Goal: Task Accomplishment & Management: Complete application form

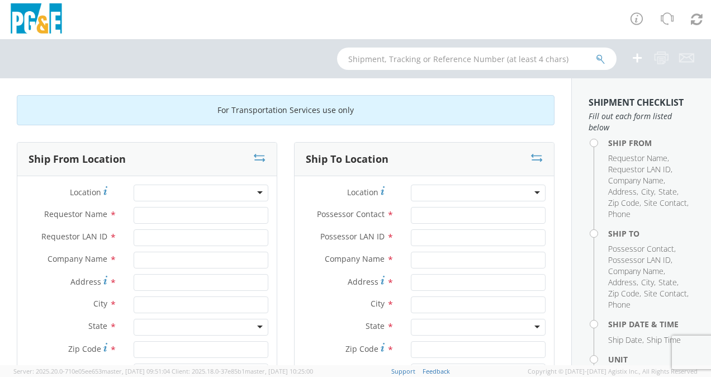
click at [248, 192] on div at bounding box center [201, 192] width 135 height 17
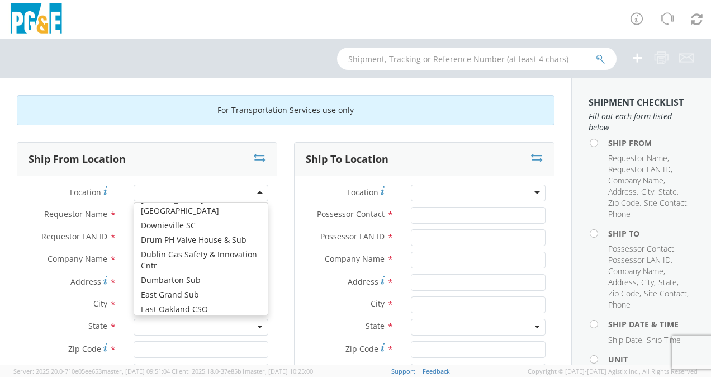
scroll to position [1777, 0]
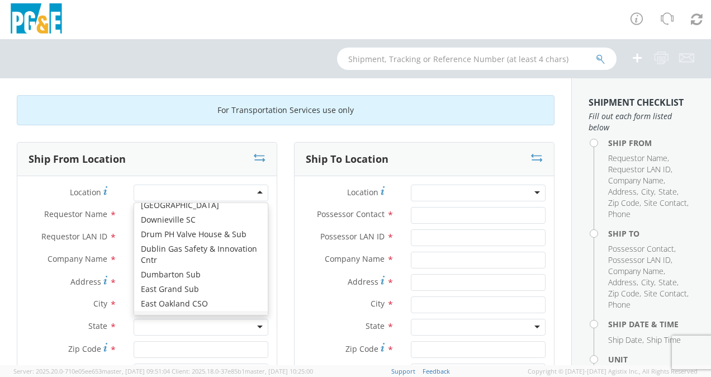
click at [203, 101] on div "For Transportation Services use only" at bounding box center [286, 110] width 538 height 30
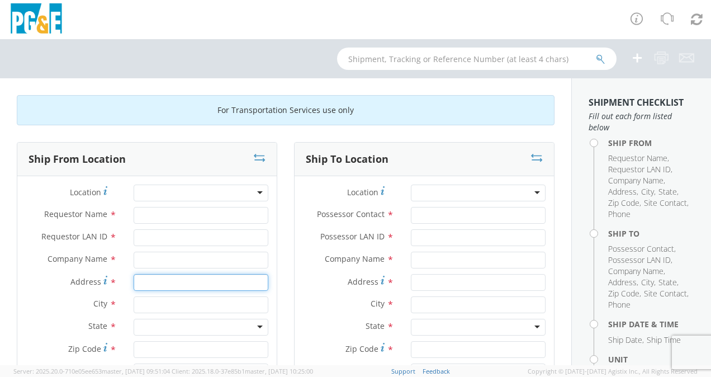
click at [164, 285] on input "Address *" at bounding box center [201, 282] width 135 height 17
type input "6402 [GEOGRAPHIC_DATA][PERSON_NAME]"
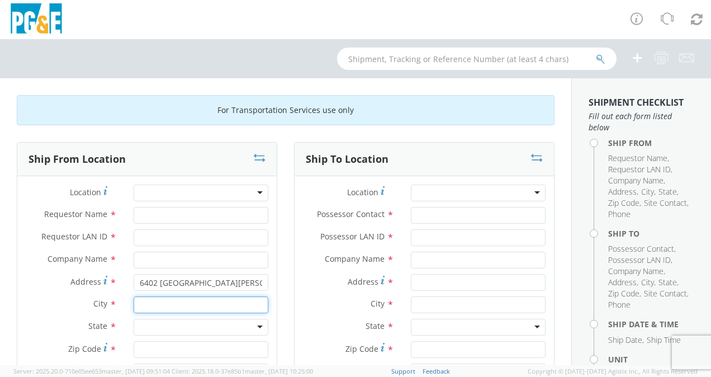
click at [177, 303] on input "text" at bounding box center [201, 304] width 135 height 17
type input "san [PERSON_NAME]"
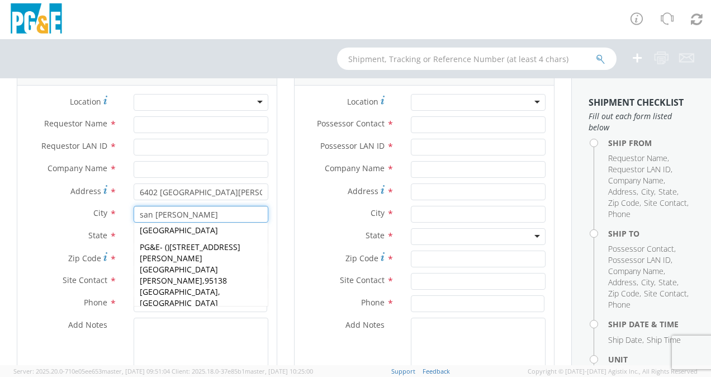
scroll to position [123, 0]
type input "PG&E"
type input "[STREET_ADDRESS][PERSON_NAME]"
type input "[GEOGRAPHIC_DATA][PERSON_NAME]"
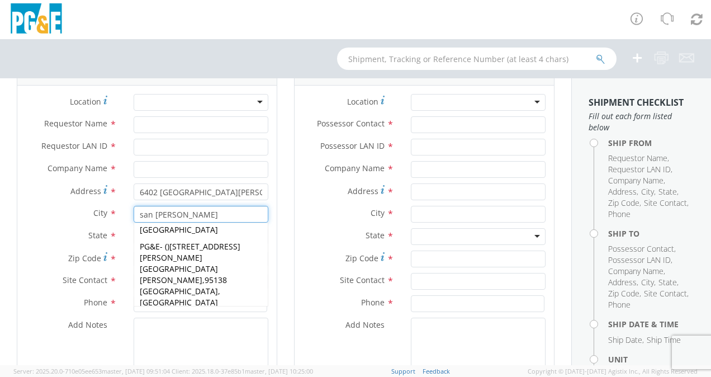
type input "95119-1298"
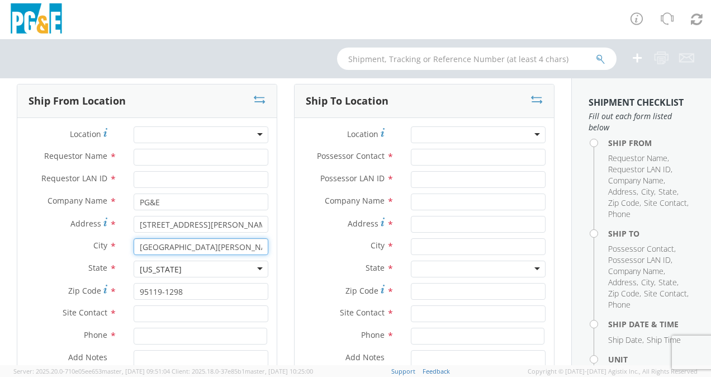
scroll to position [56, 0]
type input "[GEOGRAPHIC_DATA][PERSON_NAME]"
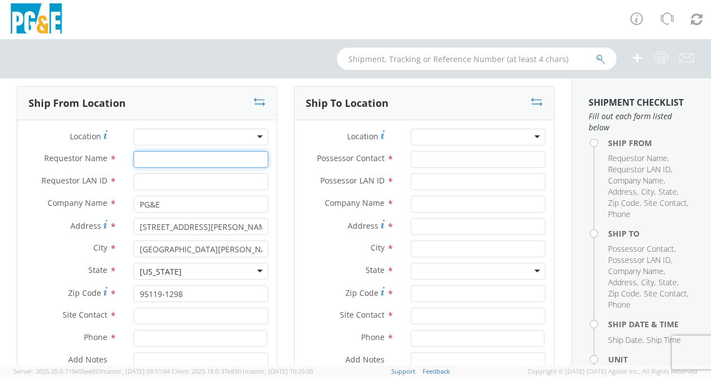
click at [176, 161] on input "Requestor Name *" at bounding box center [201, 159] width 135 height 17
type input "rtby"
type input "[PERSON_NAME]"
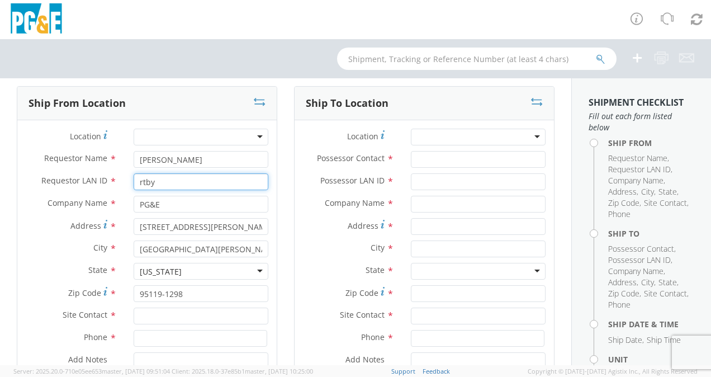
type input "rtby"
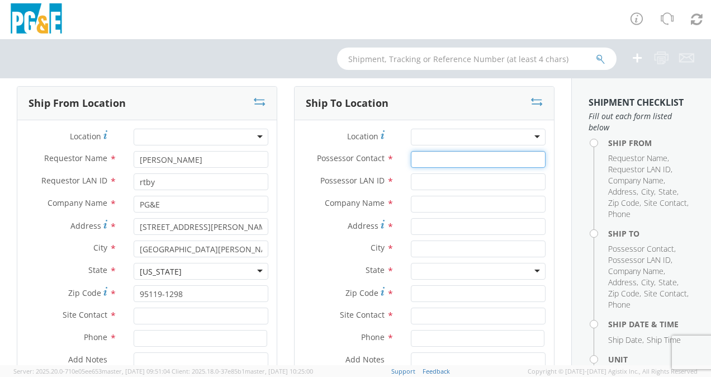
click at [422, 159] on input "Possessor Contact *" at bounding box center [478, 159] width 135 height 17
type input "[PHONE_NUMBER]"
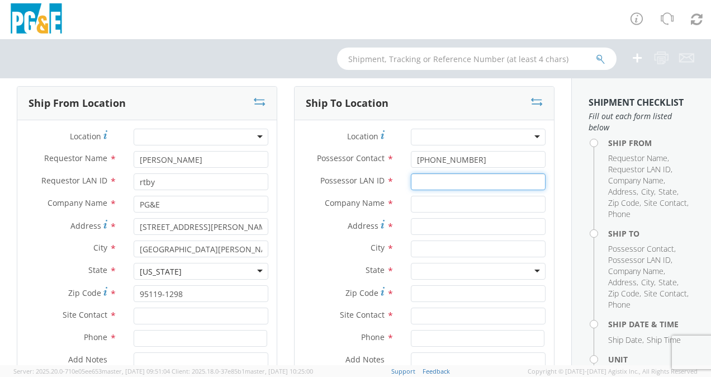
click at [427, 179] on input "Possessor LAN ID *" at bounding box center [478, 181] width 135 height 17
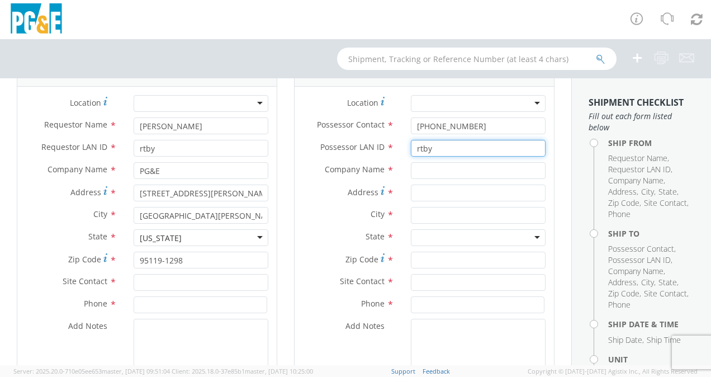
scroll to position [91, 0]
type input "rtby"
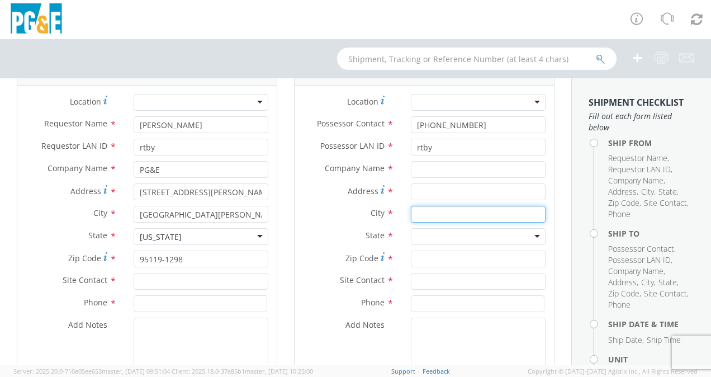
click at [431, 216] on input "text" at bounding box center [478, 214] width 135 height 17
type input "[PERSON_NAME]"
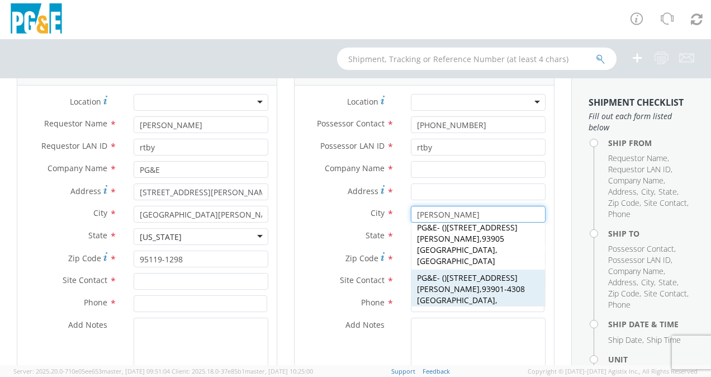
scroll to position [10, 0]
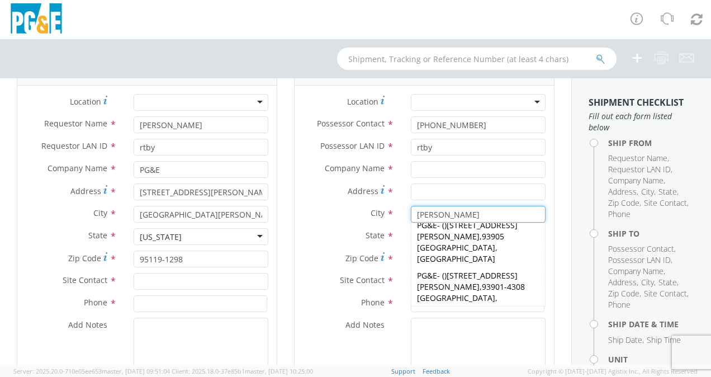
click at [432, 331] on strong "[PERSON_NAME]" at bounding box center [448, 336] width 63 height 11
type input "PG&E"
type input "[STREET_ADDRESS]"
type input "[PERSON_NAME]"
type input "93901-4308"
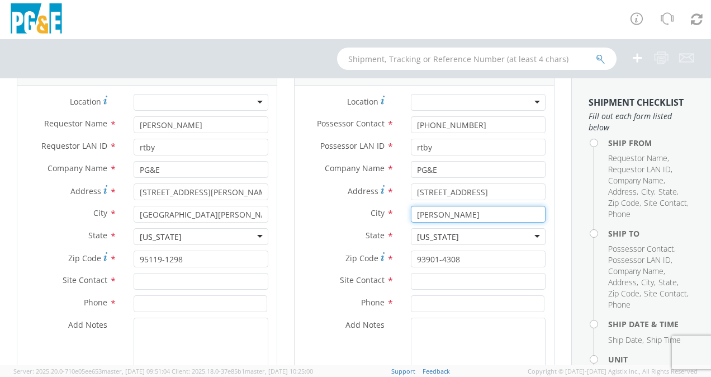
scroll to position [54, 0]
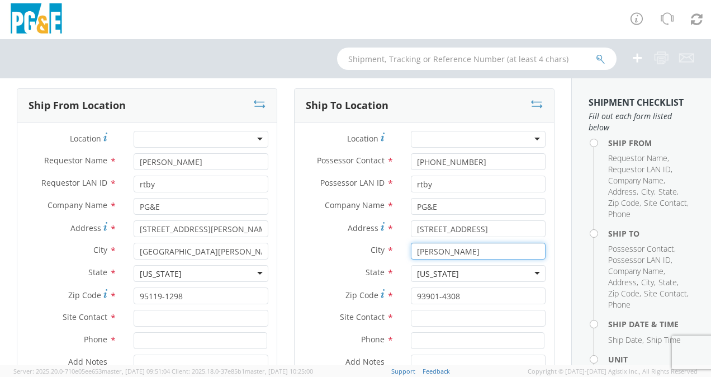
type input "[PERSON_NAME]"
click at [531, 103] on icon at bounding box center [537, 103] width 12 height 11
type input "[PHONE_NUMBER]"
type input "[STREET_ADDRESS]"
type input "[PERSON_NAME]"
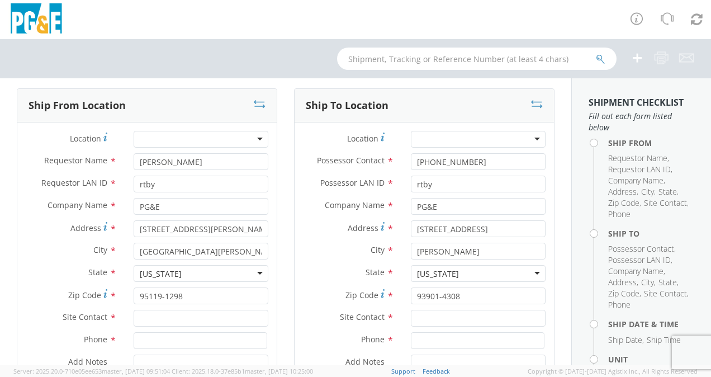
type input "93901-4308"
type input "[PERSON_NAME]"
type input "[STREET_ADDRESS][PERSON_NAME]"
type input "[GEOGRAPHIC_DATA][PERSON_NAME]"
type input "95119-1298"
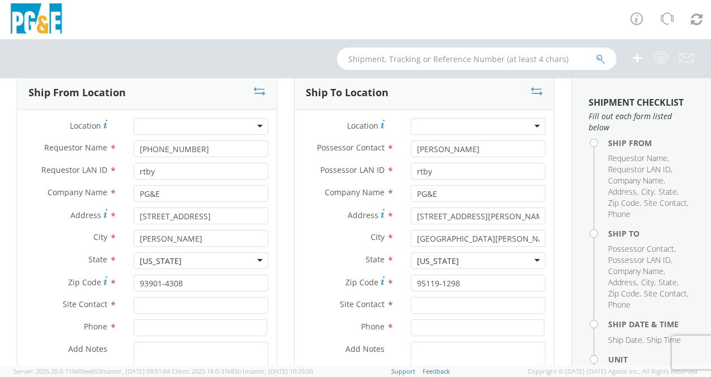
scroll to position [58, 0]
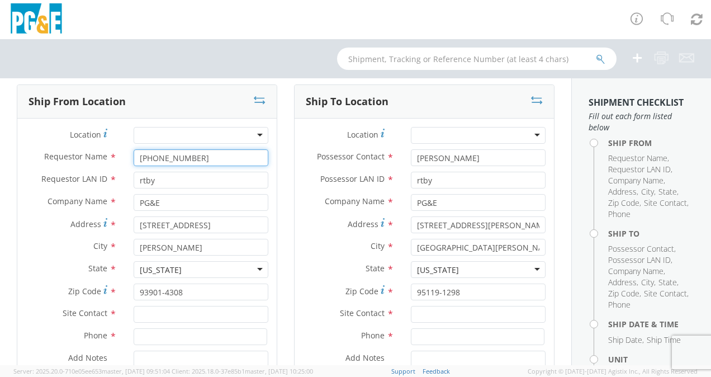
click at [208, 159] on input "[PHONE_NUMBER]" at bounding box center [201, 157] width 135 height 17
type input "("
type input "[PERSON_NAME]"
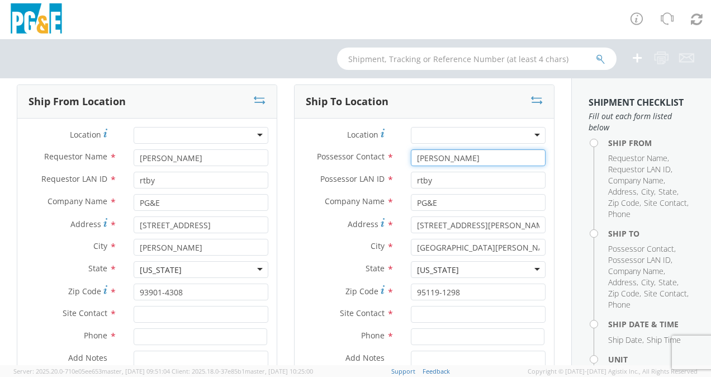
click at [464, 155] on input "[PERSON_NAME]" at bounding box center [478, 157] width 135 height 17
type input "r"
type input "(831)"
click at [531, 102] on icon at bounding box center [537, 99] width 12 height 11
type input "(831)"
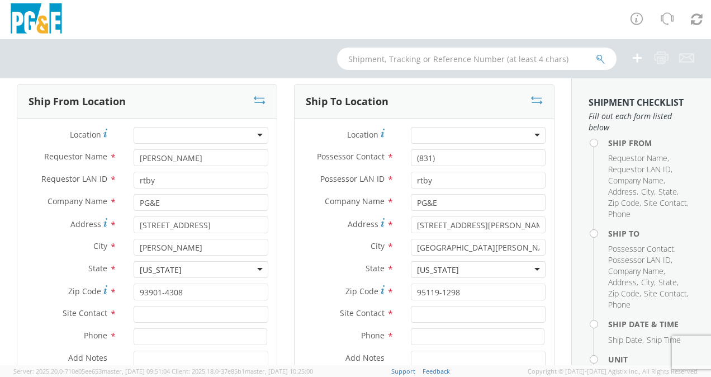
type input "[STREET_ADDRESS][PERSON_NAME]"
type input "[GEOGRAPHIC_DATA][PERSON_NAME]"
type input "95119-1298"
type input "[PERSON_NAME]"
type input "[STREET_ADDRESS]"
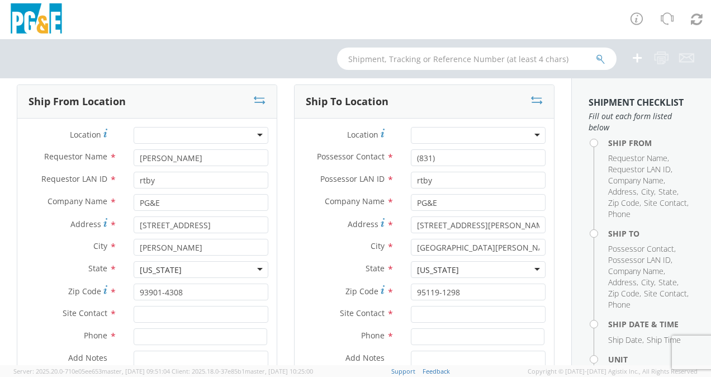
type input "[PERSON_NAME]"
type input "93901-4308"
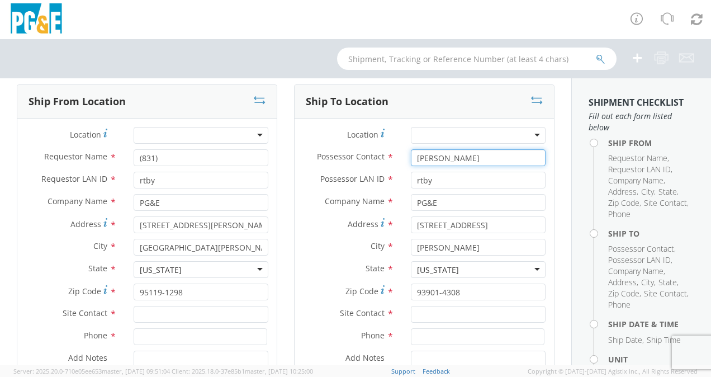
click at [462, 158] on input "[PERSON_NAME]" at bounding box center [478, 157] width 135 height 17
type input "r"
type input "[PHONE_NUMBER]"
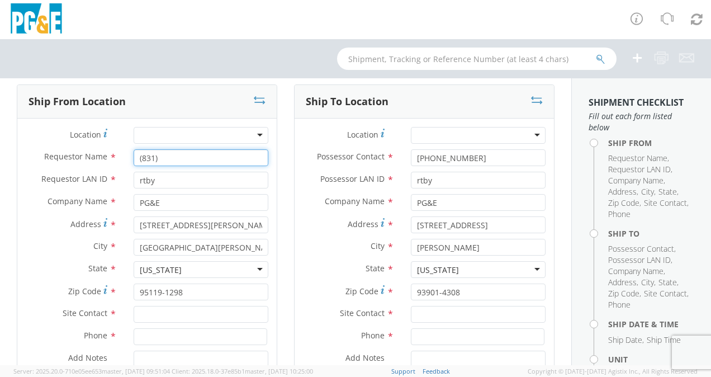
click at [211, 155] on input "(831)" at bounding box center [201, 157] width 135 height 17
type input "("
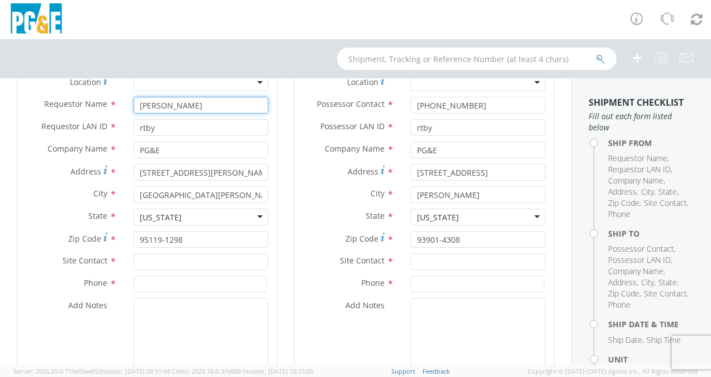
scroll to position [111, 0]
type input "[PERSON_NAME]"
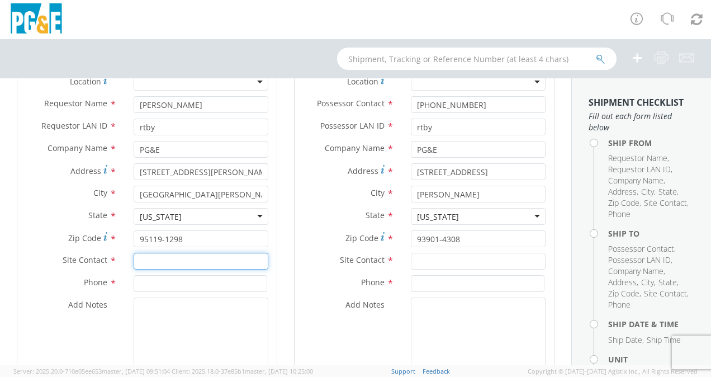
click at [169, 265] on input "text" at bounding box center [201, 261] width 135 height 17
type input "[PERSON_NAME]"
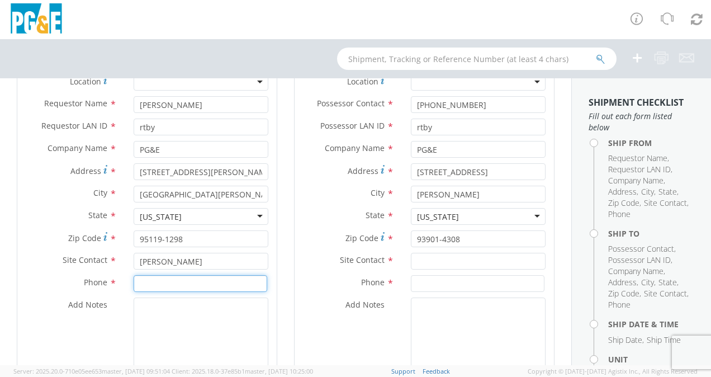
click at [168, 279] on input at bounding box center [201, 283] width 134 height 17
type input "[PHONE_NUMBER]"
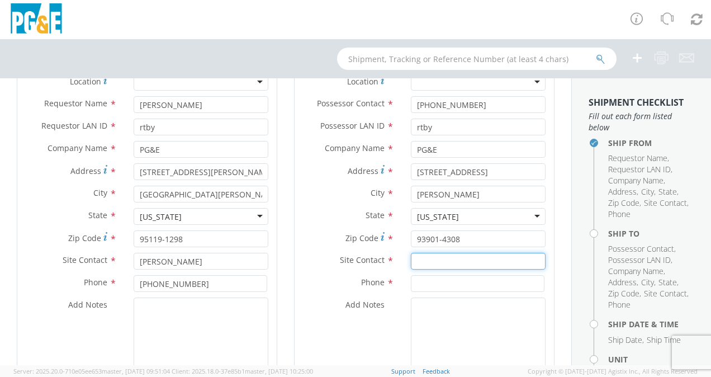
click at [422, 266] on input "text" at bounding box center [478, 261] width 135 height 17
type input "[PERSON_NAME]"
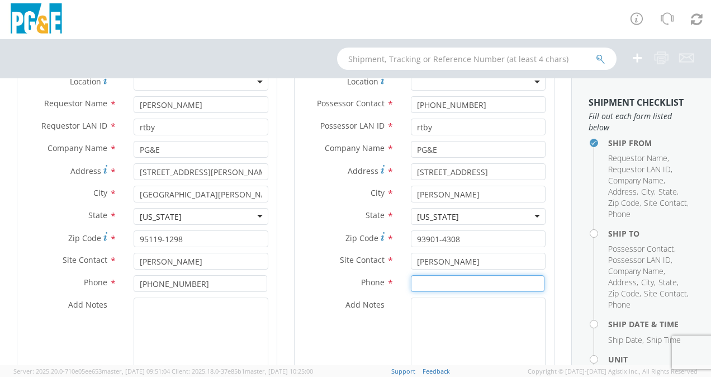
click at [424, 282] on input at bounding box center [478, 283] width 134 height 17
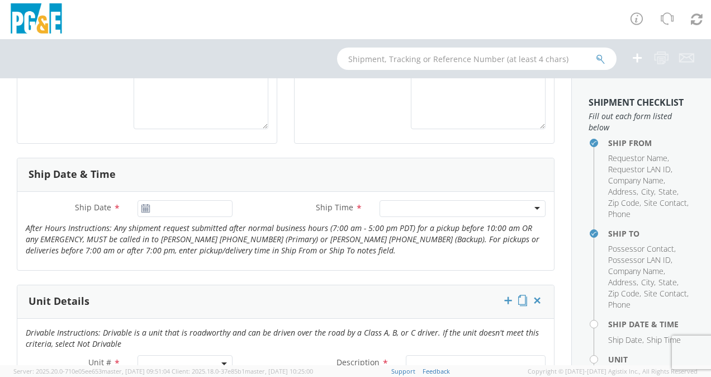
scroll to position [355, 0]
type input "[PHONE_NUMBER]"
click at [144, 204] on icon at bounding box center [145, 207] width 9 height 9
click at [155, 208] on input "[DATE]" at bounding box center [184, 207] width 95 height 17
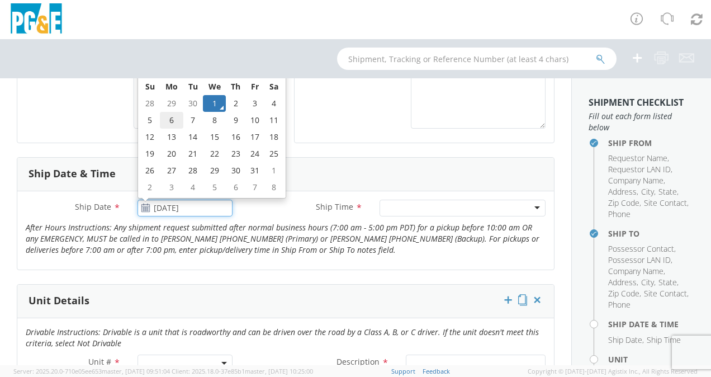
click at [171, 117] on td "6" at bounding box center [171, 120] width 23 height 17
type input "[DATE]"
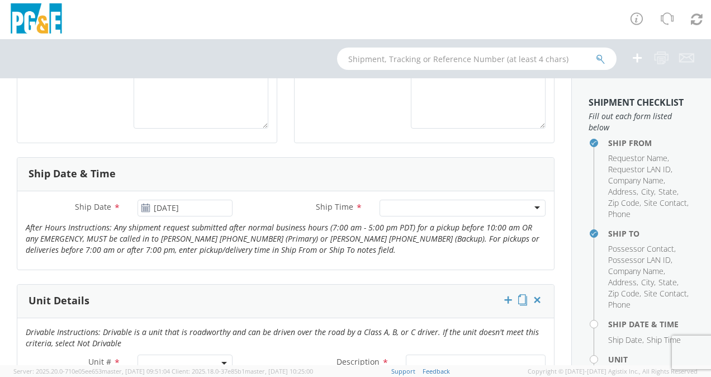
click at [464, 203] on div at bounding box center [462, 207] width 166 height 17
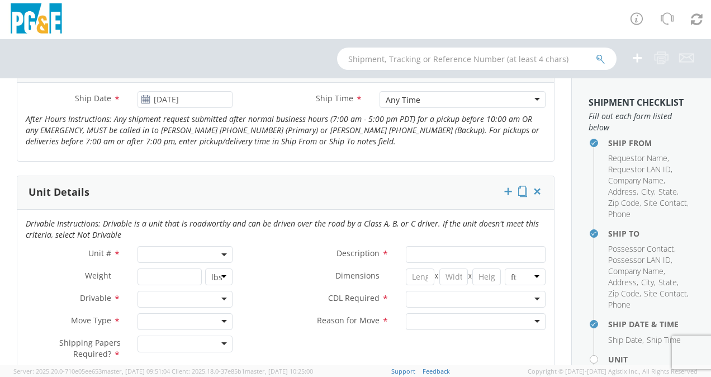
scroll to position [464, 0]
click at [174, 247] on span at bounding box center [184, 253] width 95 height 17
click at [164, 269] on input "search" at bounding box center [184, 272] width 88 height 17
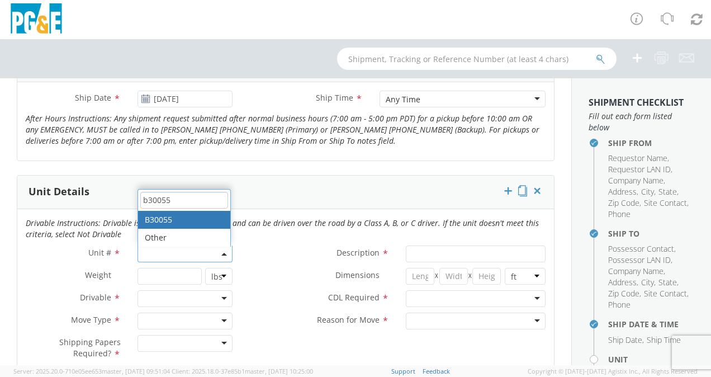
type input "b30055"
select select "B30055"
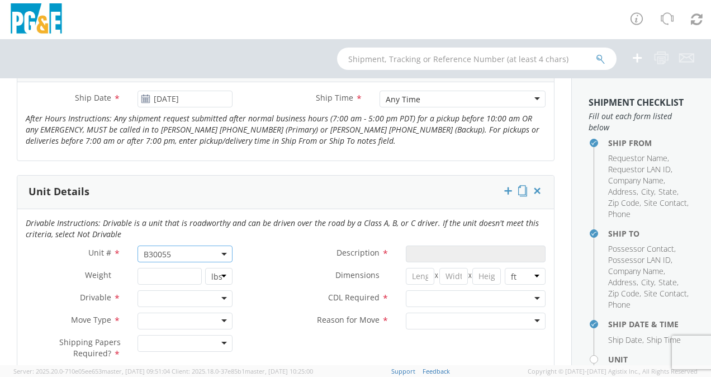
type input "TRUCK; MEDIUM LINE 4X2"
type input "56000"
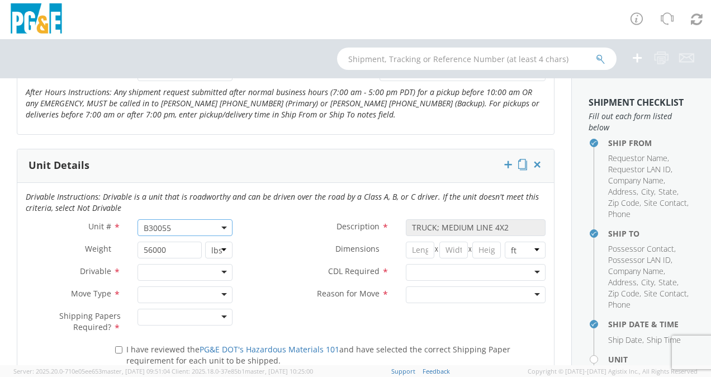
scroll to position [493, 0]
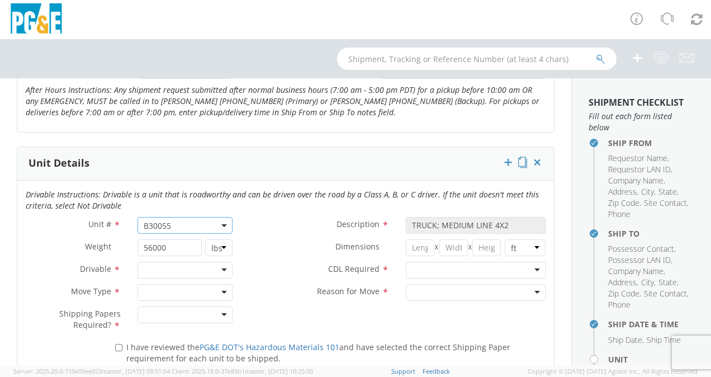
click at [215, 261] on div at bounding box center [184, 269] width 95 height 17
click at [202, 292] on div at bounding box center [184, 292] width 95 height 17
click at [194, 316] on div at bounding box center [184, 314] width 95 height 17
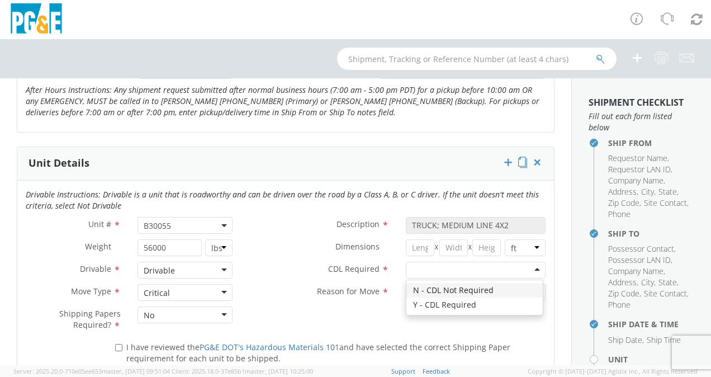
click at [489, 272] on div at bounding box center [476, 269] width 140 height 17
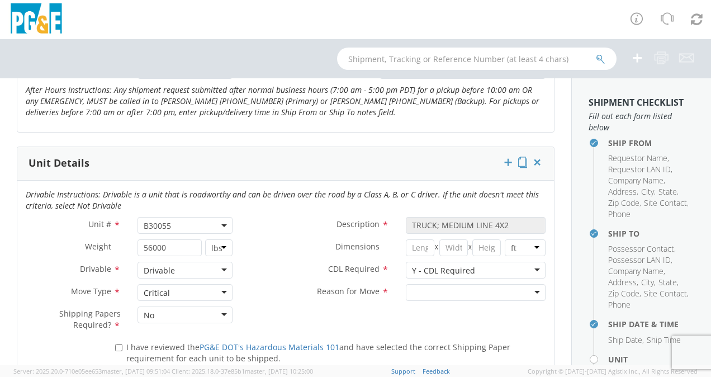
click at [451, 288] on div at bounding box center [476, 292] width 140 height 17
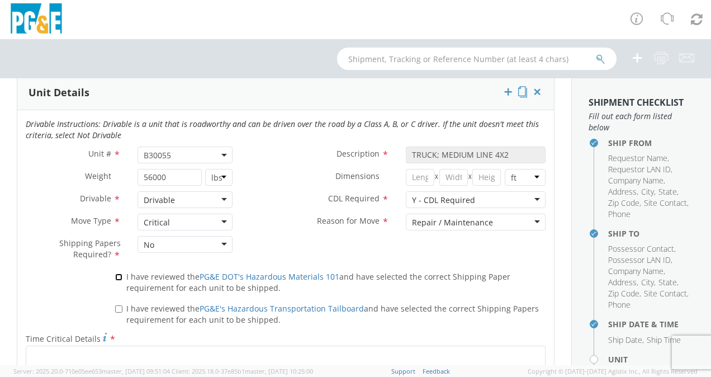
click at [116, 273] on input "I have reviewed the PG&E DOT's Hazardous Materials 101 and have selected the co…" at bounding box center [118, 276] width 7 height 7
checkbox input "true"
click at [116, 306] on input "I have reviewed the PG&E's Hazardous Transportation Tailboard and have selected…" at bounding box center [118, 308] width 7 height 7
checkbox input "true"
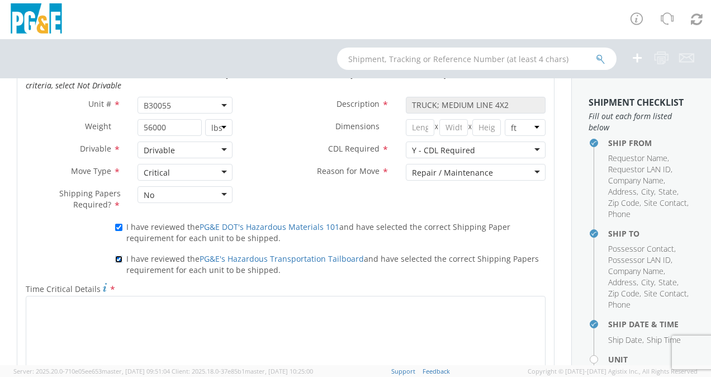
scroll to position [614, 0]
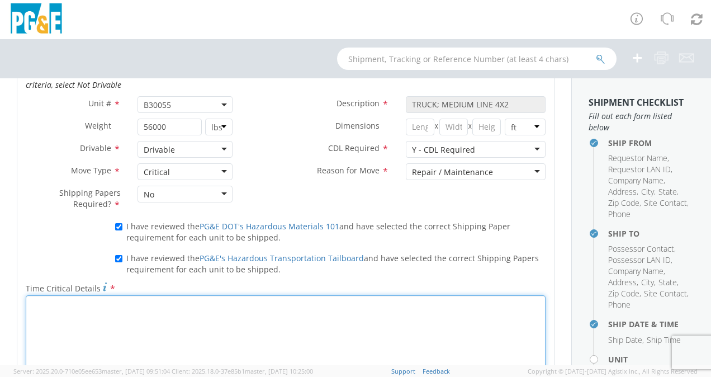
click at [124, 321] on textarea "Time Critical Details *" at bounding box center [286, 333] width 520 height 76
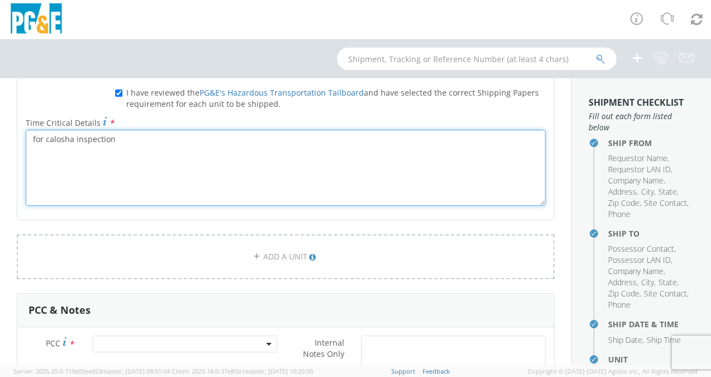
scroll to position [850, 0]
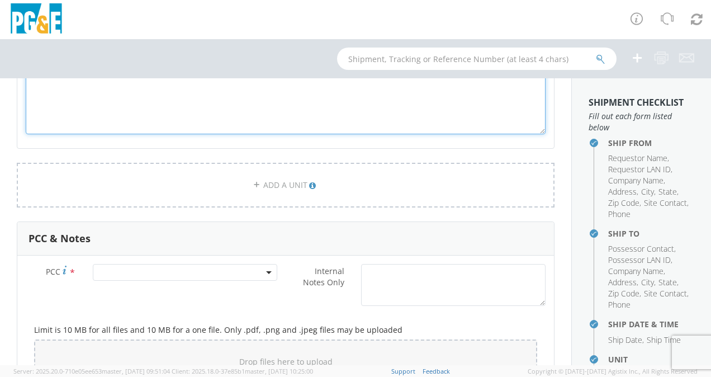
type textarea "for calosha inspection"
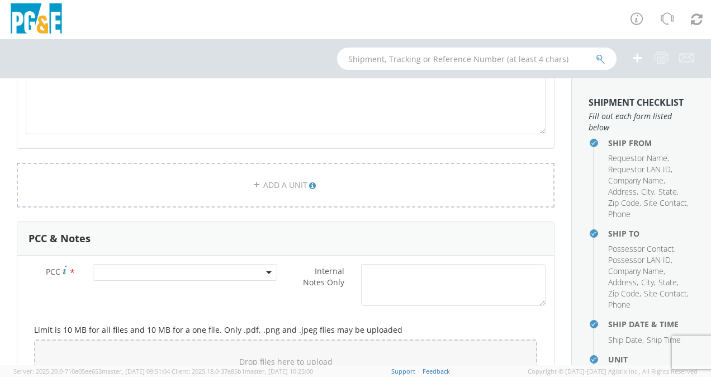
click at [185, 269] on span at bounding box center [185, 272] width 184 height 17
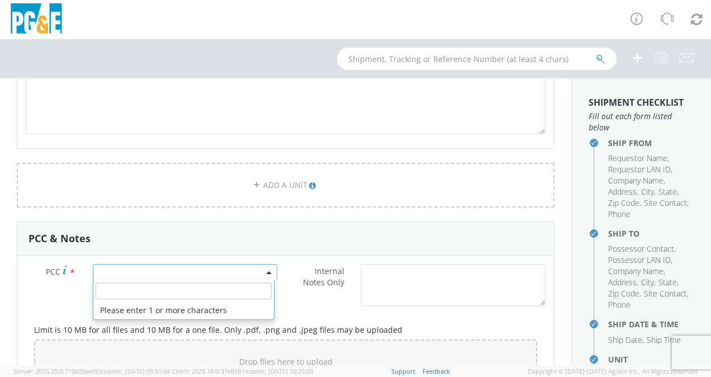
click at [149, 284] on input "number" at bounding box center [184, 290] width 176 height 17
paste input "11276"
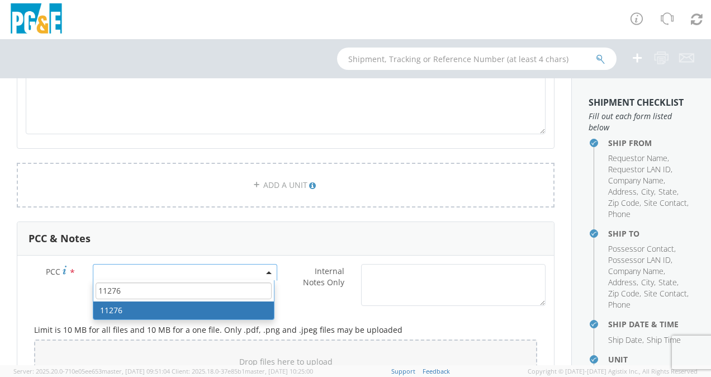
type input "11276"
select select "11276"
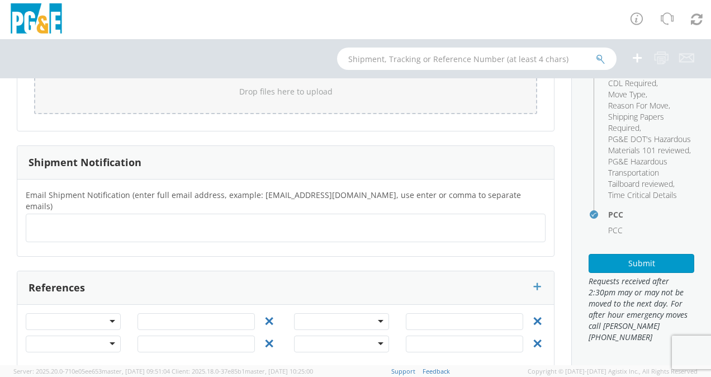
scroll to position [368, 0]
click at [647, 259] on button "Submit" at bounding box center [641, 263] width 106 height 19
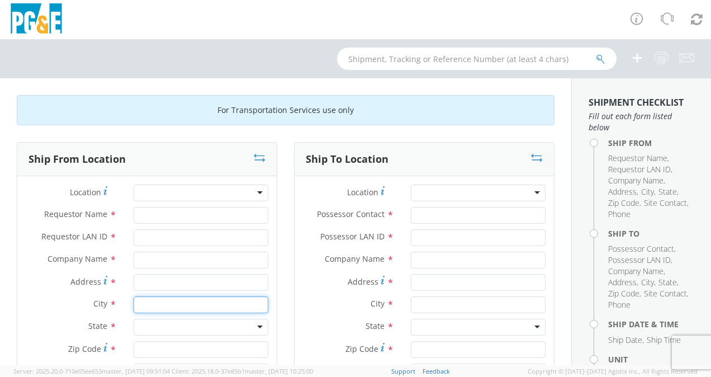
click at [167, 301] on input "text" at bounding box center [201, 304] width 135 height 17
type input "salina"
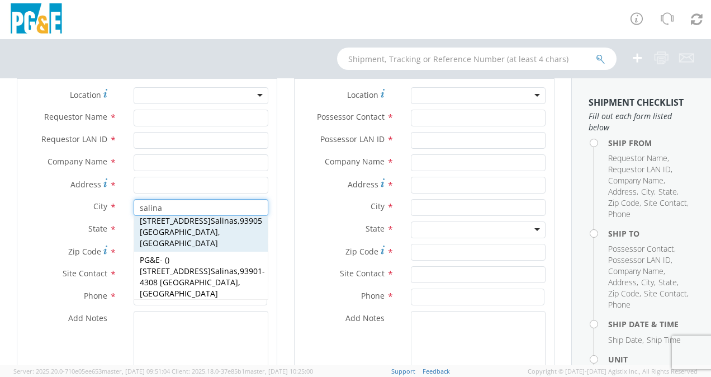
scroll to position [60, 0]
click at [173, 313] on span "401 Work St Salina s" at bounding box center [189, 318] width 98 height 11
type input "PG&E"
type input "[STREET_ADDRESS]"
type input "[PERSON_NAME]"
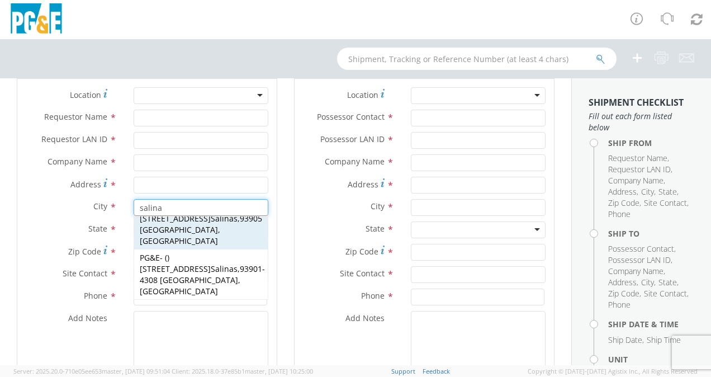
type input "93901-4308"
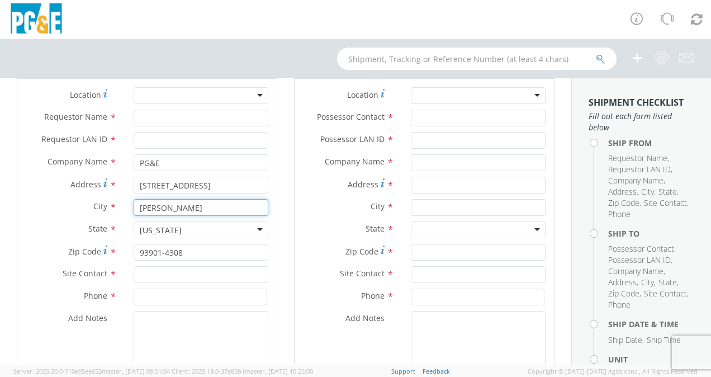
type input "[PERSON_NAME]"
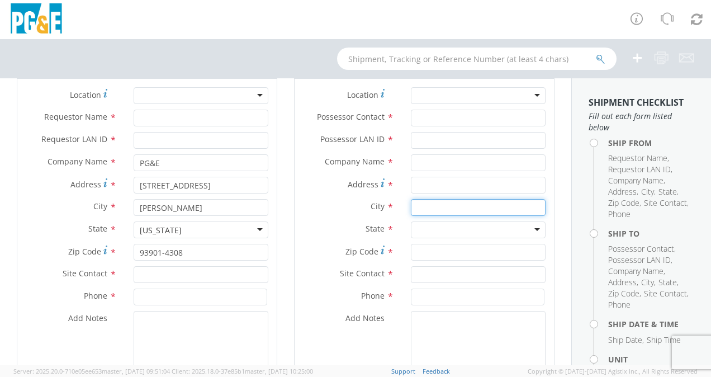
click at [431, 203] on input "text" at bounding box center [478, 207] width 135 height 17
type input "san [PERSON_NAME]"
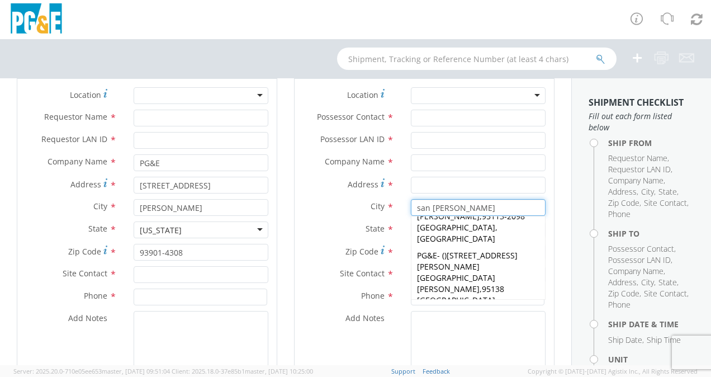
scroll to position [108, 0]
type input "PG&E"
type input "[STREET_ADDRESS][PERSON_NAME]"
type input "[GEOGRAPHIC_DATA][PERSON_NAME]"
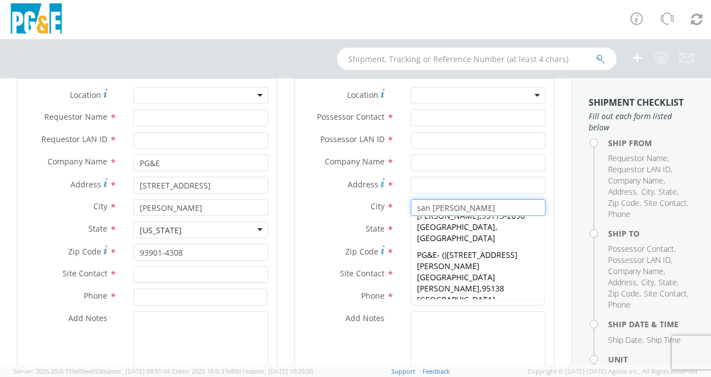
type input "95119-1298"
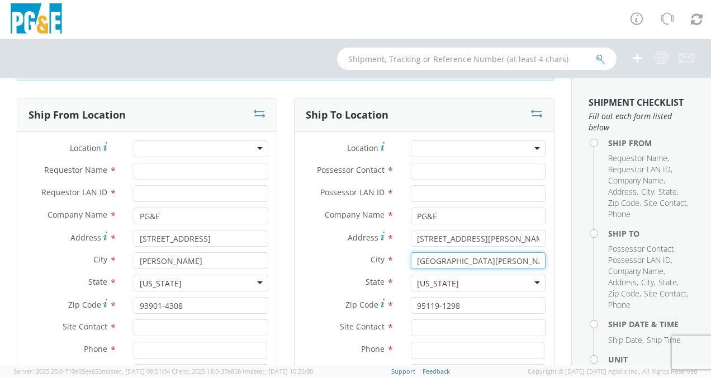
scroll to position [39, 0]
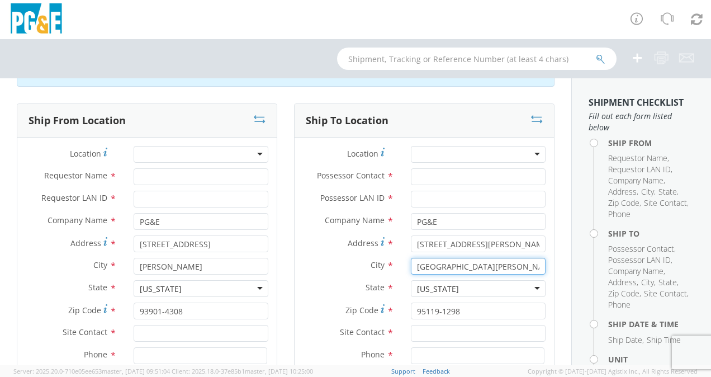
type input "[GEOGRAPHIC_DATA][PERSON_NAME]"
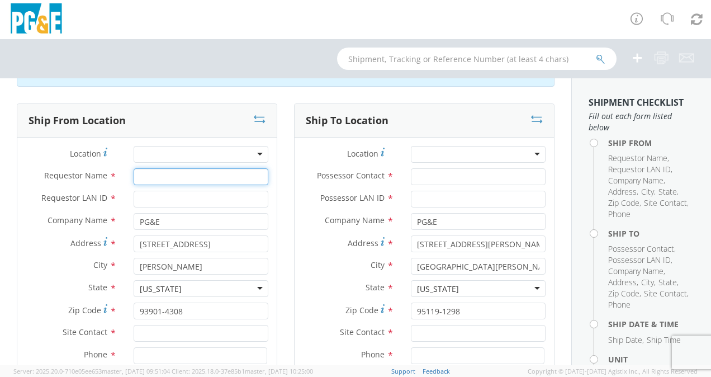
click at [170, 179] on input "Requestor Name *" at bounding box center [201, 176] width 135 height 17
type input "[PERSON_NAME]"
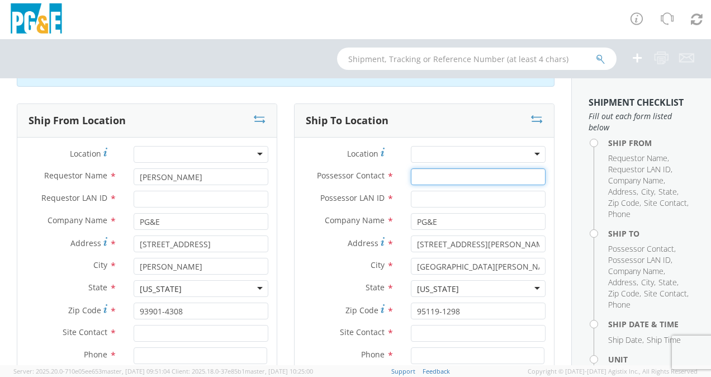
click at [439, 179] on input "Possessor Contact *" at bounding box center [478, 176] width 135 height 17
type input "r"
type input "[PHONE_NUMBER]"
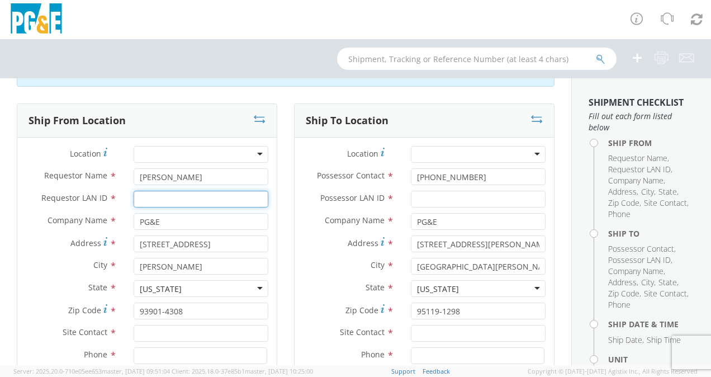
click at [218, 196] on input "Requestor LAN ID *" at bounding box center [201, 199] width 135 height 17
type input "rtby"
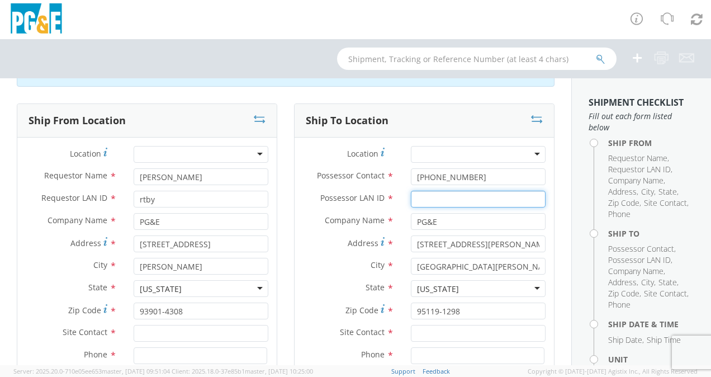
click at [438, 199] on input "Possessor LAN ID *" at bounding box center [478, 199] width 135 height 17
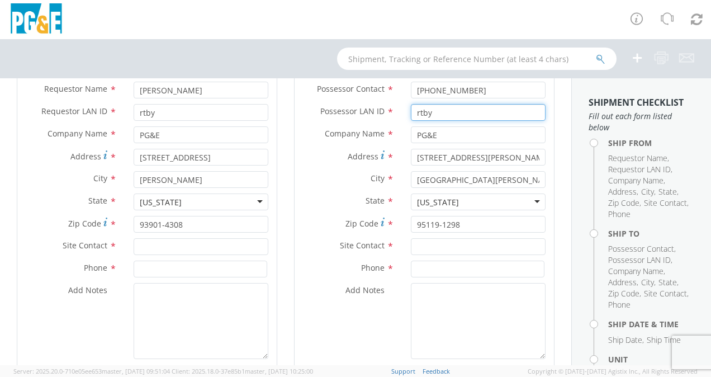
scroll to position [129, 0]
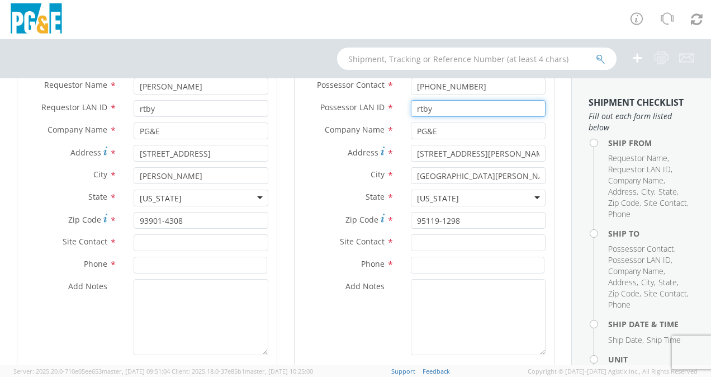
type input "rtby"
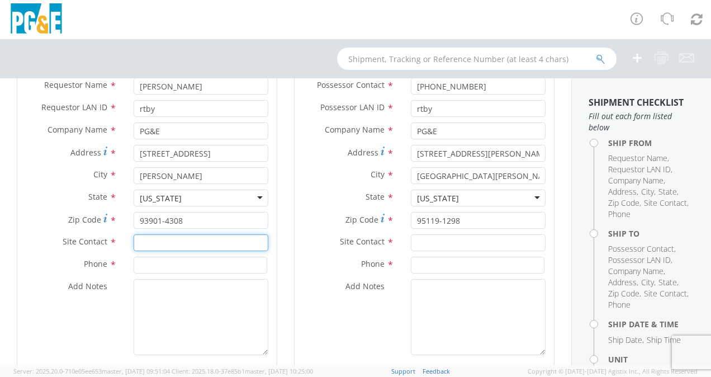
click at [165, 246] on input "text" at bounding box center [201, 242] width 135 height 17
type input "fabio chavas"
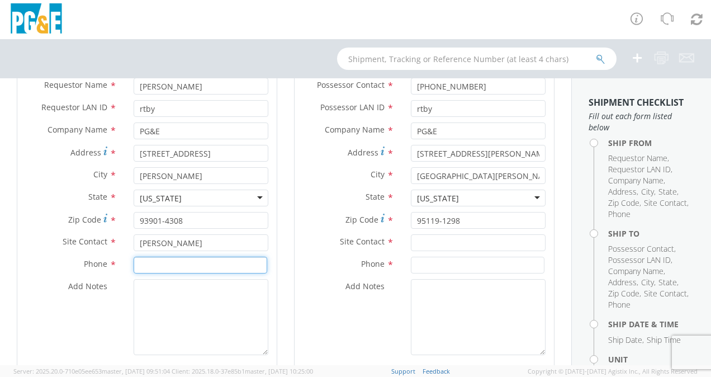
click at [159, 265] on input at bounding box center [201, 264] width 134 height 17
type input "[PHONE_NUMBER]"
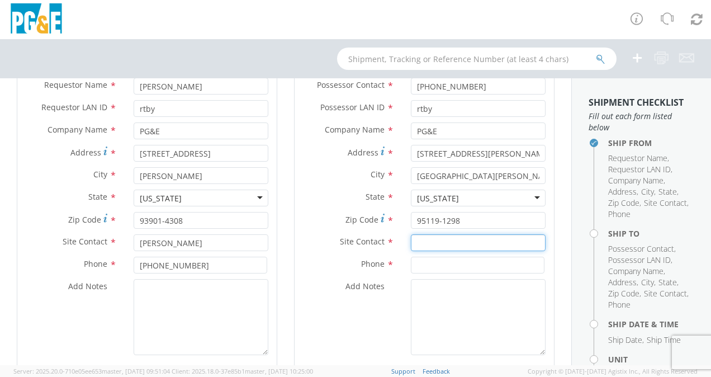
click at [425, 248] on input "text" at bounding box center [478, 242] width 135 height 17
type input "[PERSON_NAME]"
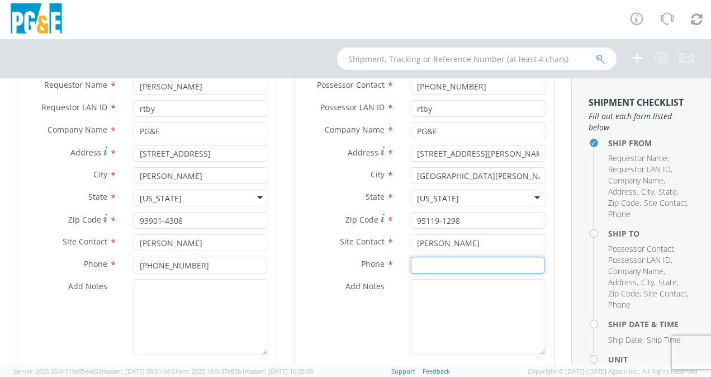
click at [421, 264] on input at bounding box center [478, 264] width 134 height 17
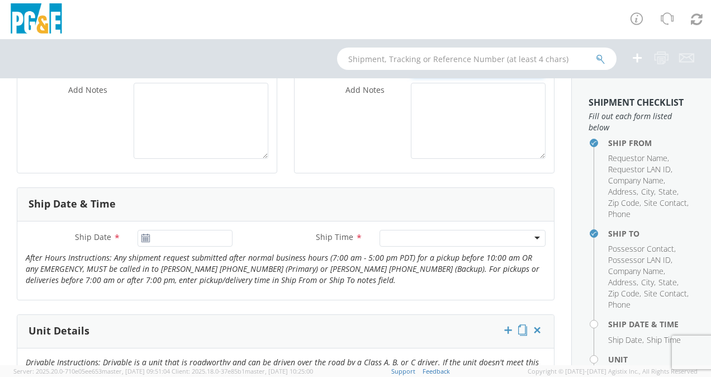
scroll to position [326, 0]
type input "(408) 609-1748"
click at [148, 229] on input "[DATE]" at bounding box center [184, 237] width 95 height 17
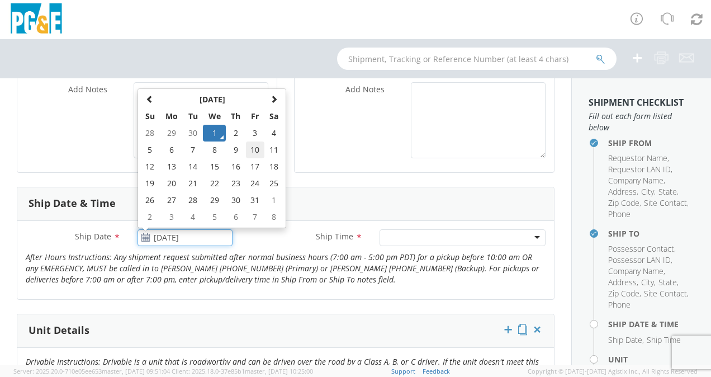
click at [252, 145] on td "10" at bounding box center [255, 149] width 19 height 17
type input "10/10/2025"
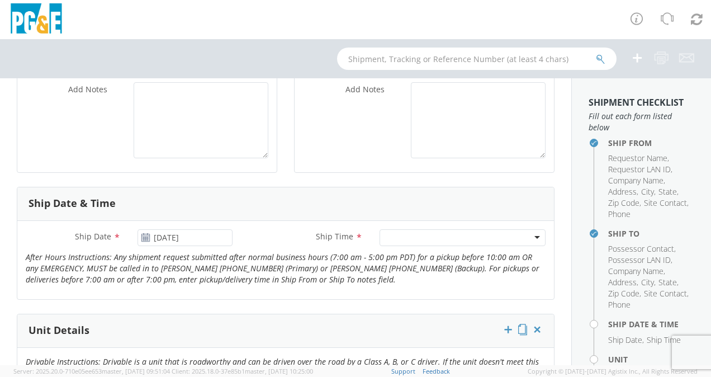
click at [418, 230] on div at bounding box center [462, 237] width 166 height 17
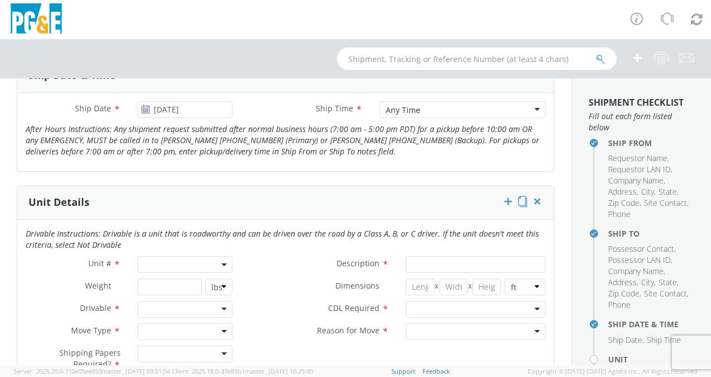
scroll to position [456, 0]
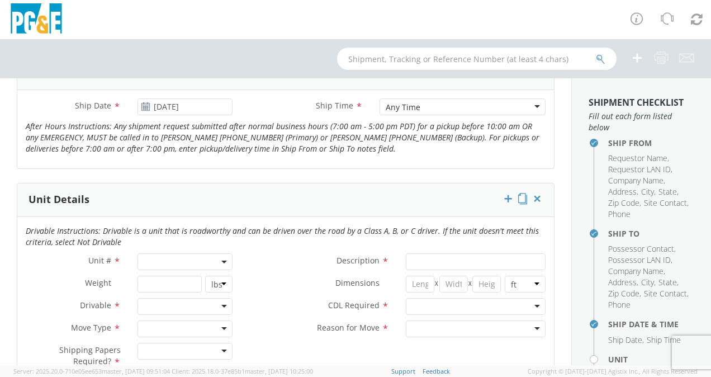
click at [184, 260] on span at bounding box center [184, 261] width 95 height 17
click at [178, 275] on input "search" at bounding box center [184, 280] width 88 height 17
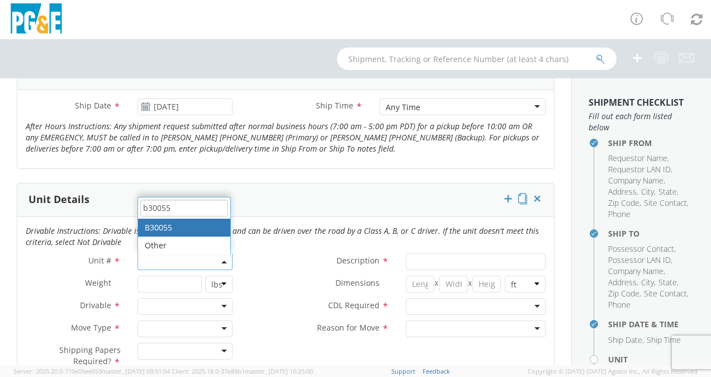
type input "b30055"
select select "B30055"
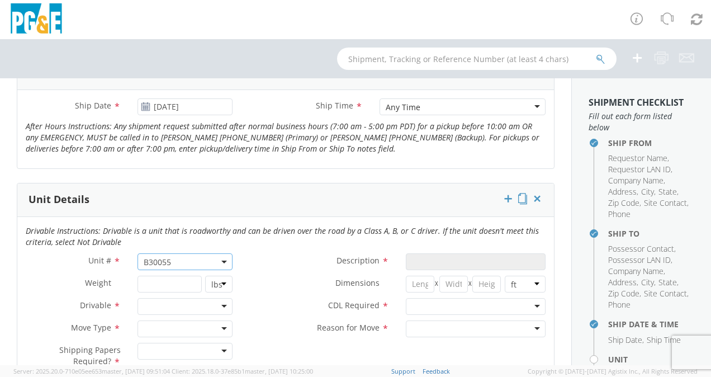
type input "TRUCK; MEDIUM LINE 4X2"
type input "56000"
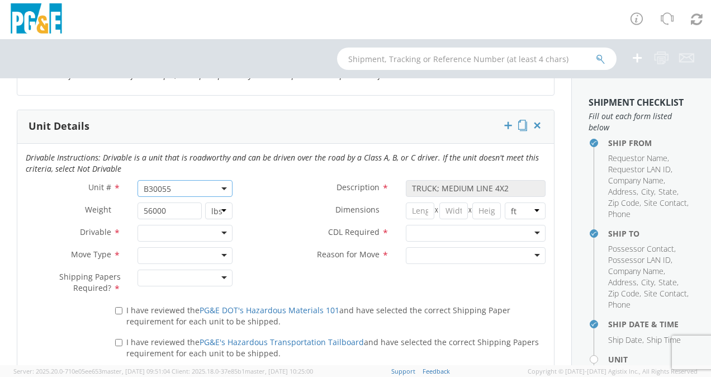
scroll to position [530, 0]
click at [211, 232] on div at bounding box center [184, 232] width 95 height 17
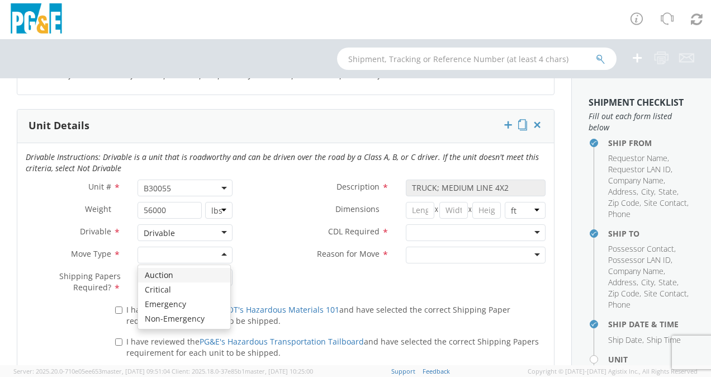
click at [216, 254] on div at bounding box center [184, 254] width 95 height 17
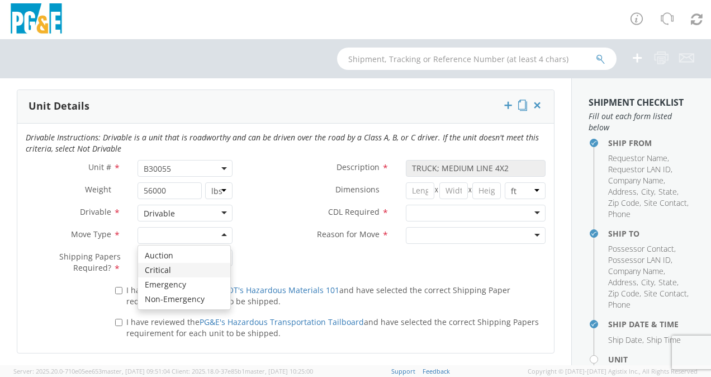
scroll to position [535, 0]
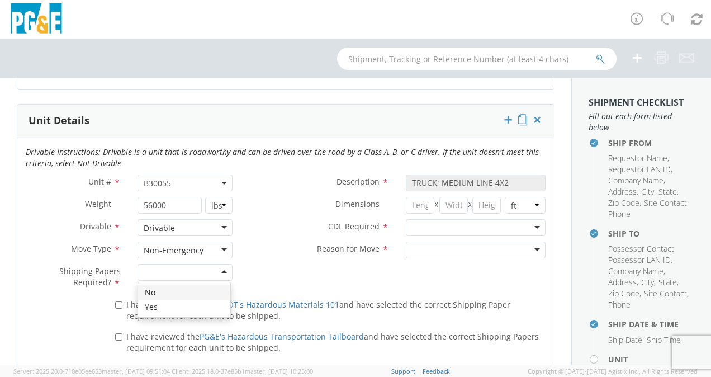
click at [218, 269] on div at bounding box center [184, 272] width 95 height 17
click at [500, 229] on div at bounding box center [476, 227] width 140 height 17
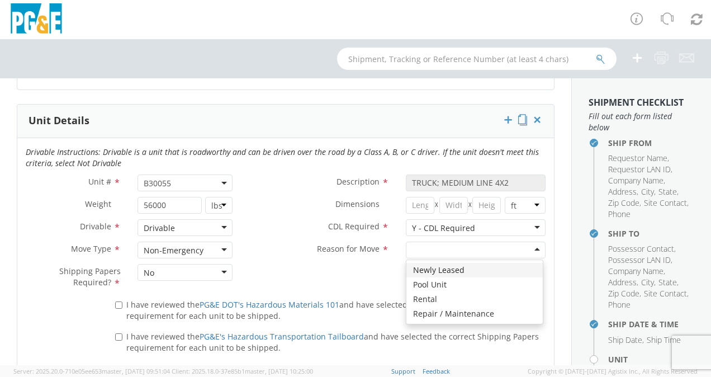
click at [462, 245] on div at bounding box center [476, 249] width 140 height 17
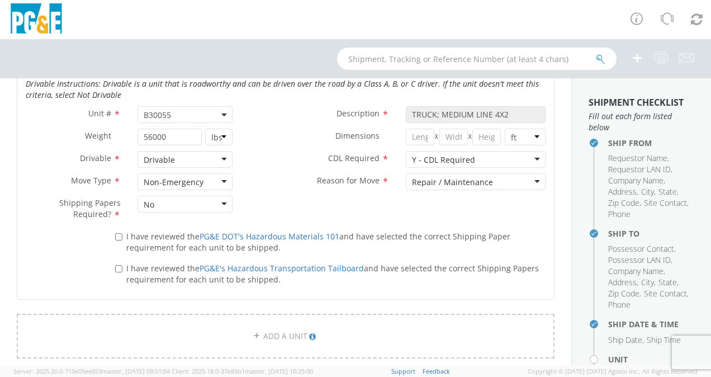
scroll to position [609, 0]
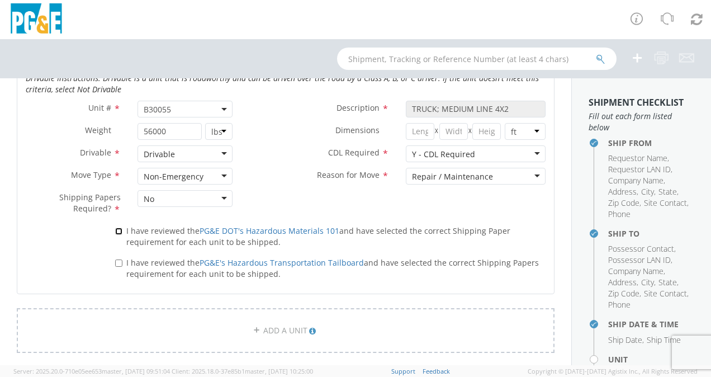
click at [119, 229] on input "I have reviewed the PG&E DOT's Hazardous Materials 101 and have selected the co…" at bounding box center [118, 230] width 7 height 7
checkbox input "true"
click at [116, 256] on label "I have reviewed the PG&E's Hazardous Transportation Tailboard and have selected…" at bounding box center [330, 267] width 430 height 24
click at [116, 259] on input "I have reviewed the PG&E's Hazardous Transportation Tailboard and have selected…" at bounding box center [118, 262] width 7 height 7
checkbox input "true"
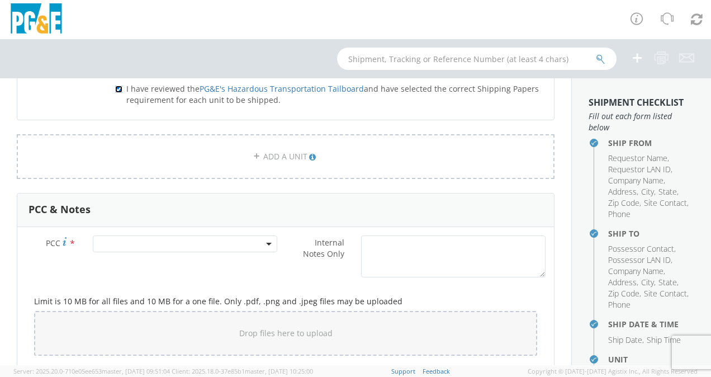
scroll to position [784, 0]
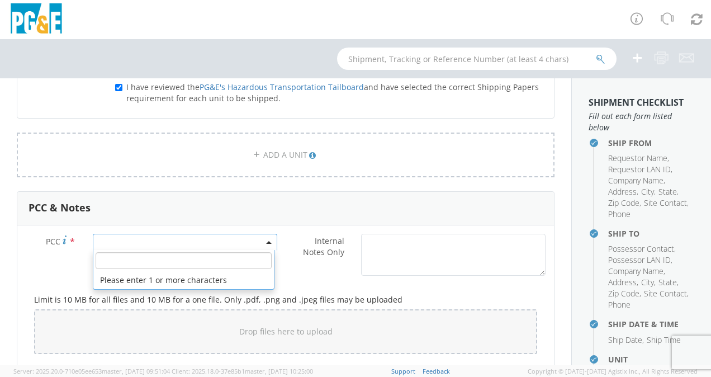
click at [177, 240] on span at bounding box center [185, 242] width 184 height 17
click at [210, 253] on input "number" at bounding box center [184, 260] width 176 height 17
paste input "11276"
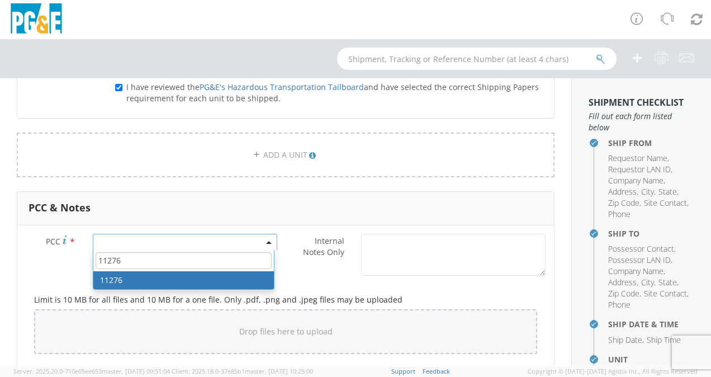
type input "11276"
select select "11276"
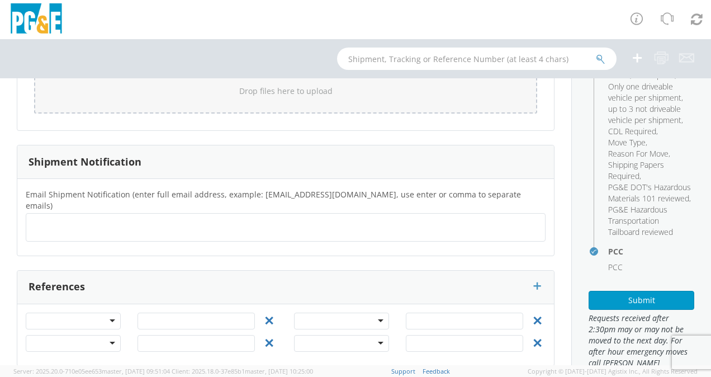
scroll to position [357, 0]
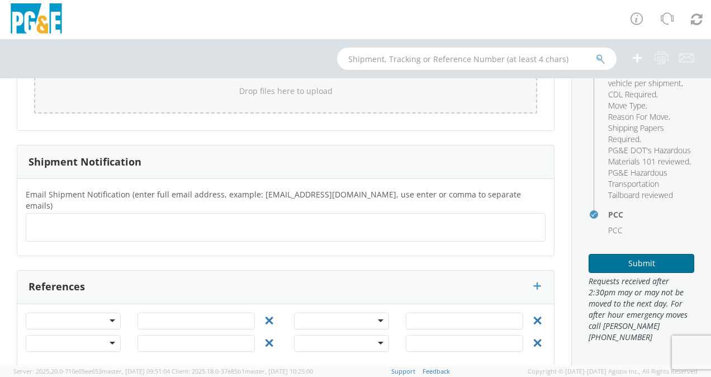
click at [641, 255] on button "Submit" at bounding box center [641, 263] width 106 height 19
